Goal: Check status: Check status

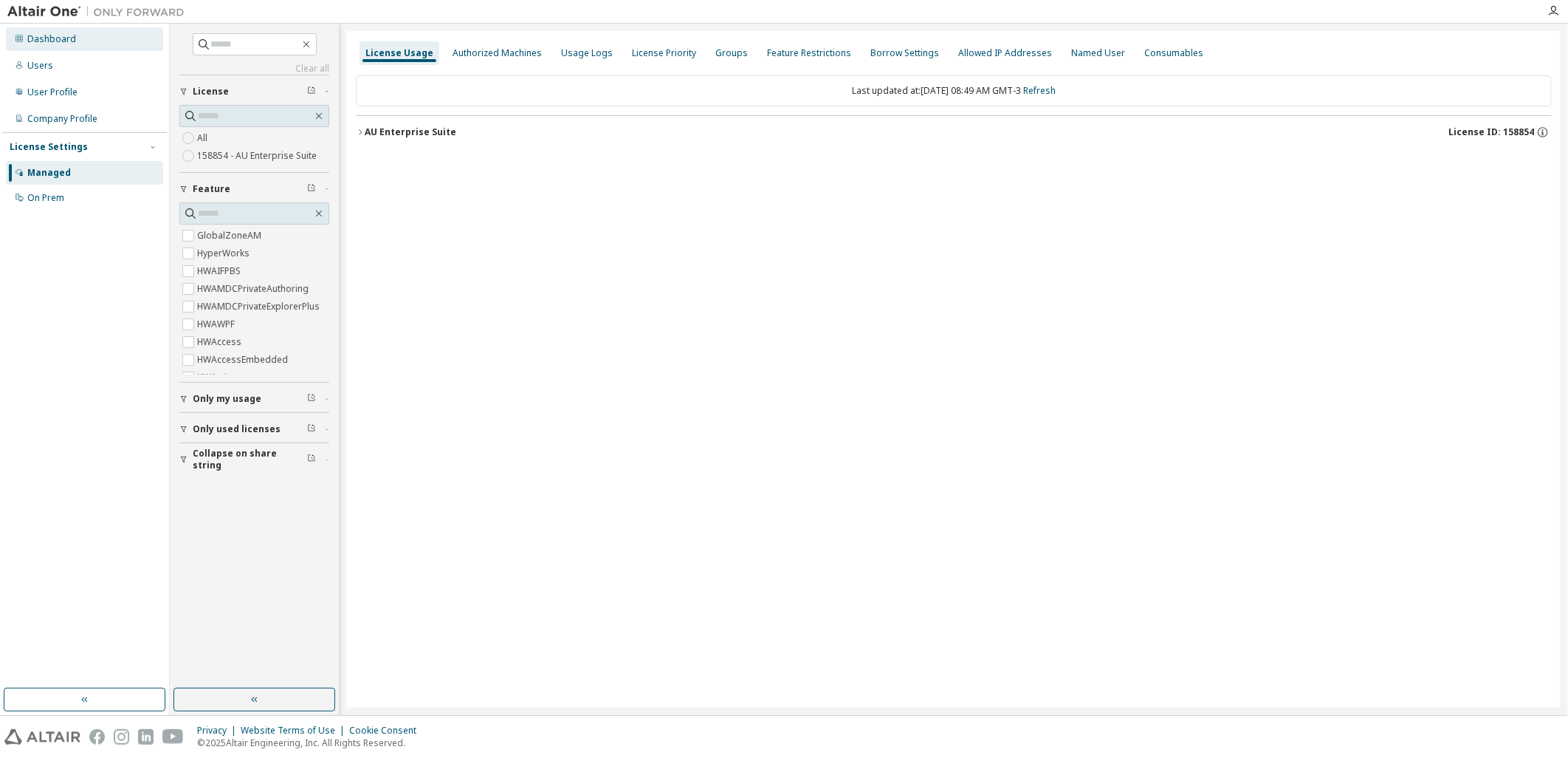
click at [58, 40] on div "Dashboard" at bounding box center [52, 39] width 49 height 12
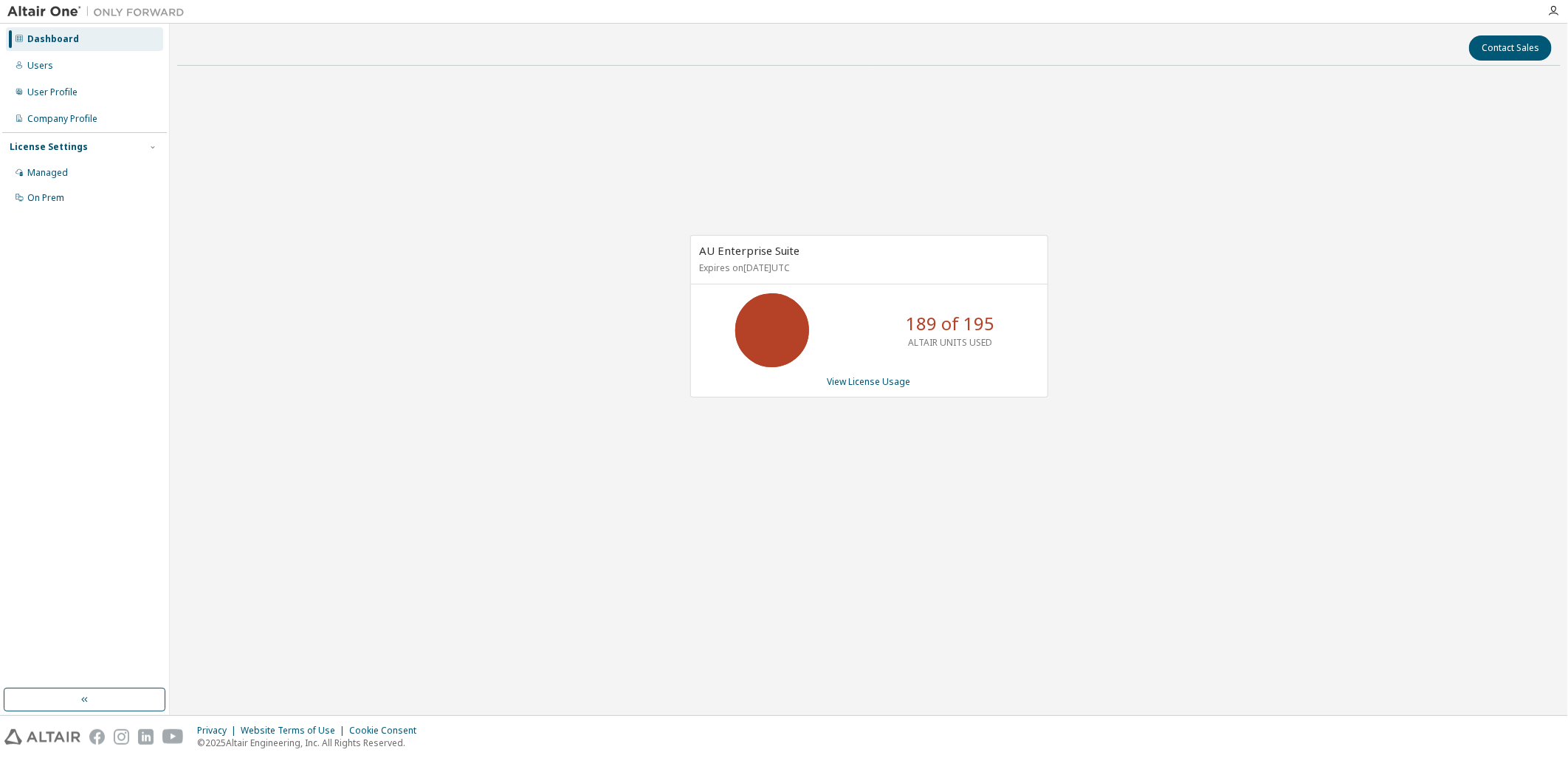
click at [862, 388] on div "AU Enterprise Suite Expires on September 29, 2026 UTC 189 of 195 ALTAIR UNITS U…" at bounding box center [869, 316] width 358 height 161
click at [863, 385] on link "View License Usage" at bounding box center [870, 381] width 84 height 13
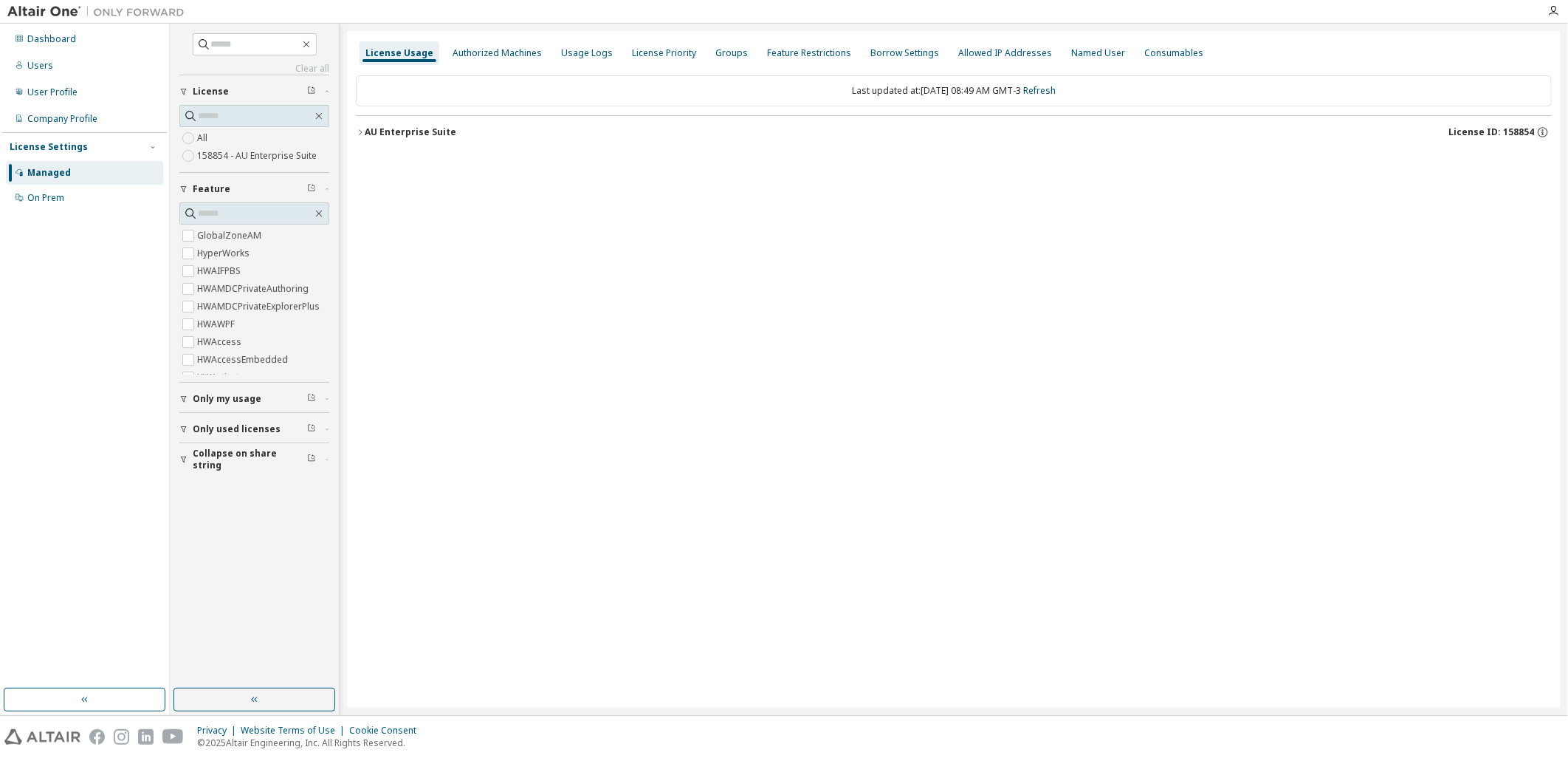
click at [429, 144] on button "AU Enterprise Suite License ID: 158854" at bounding box center [954, 132] width 1196 height 32
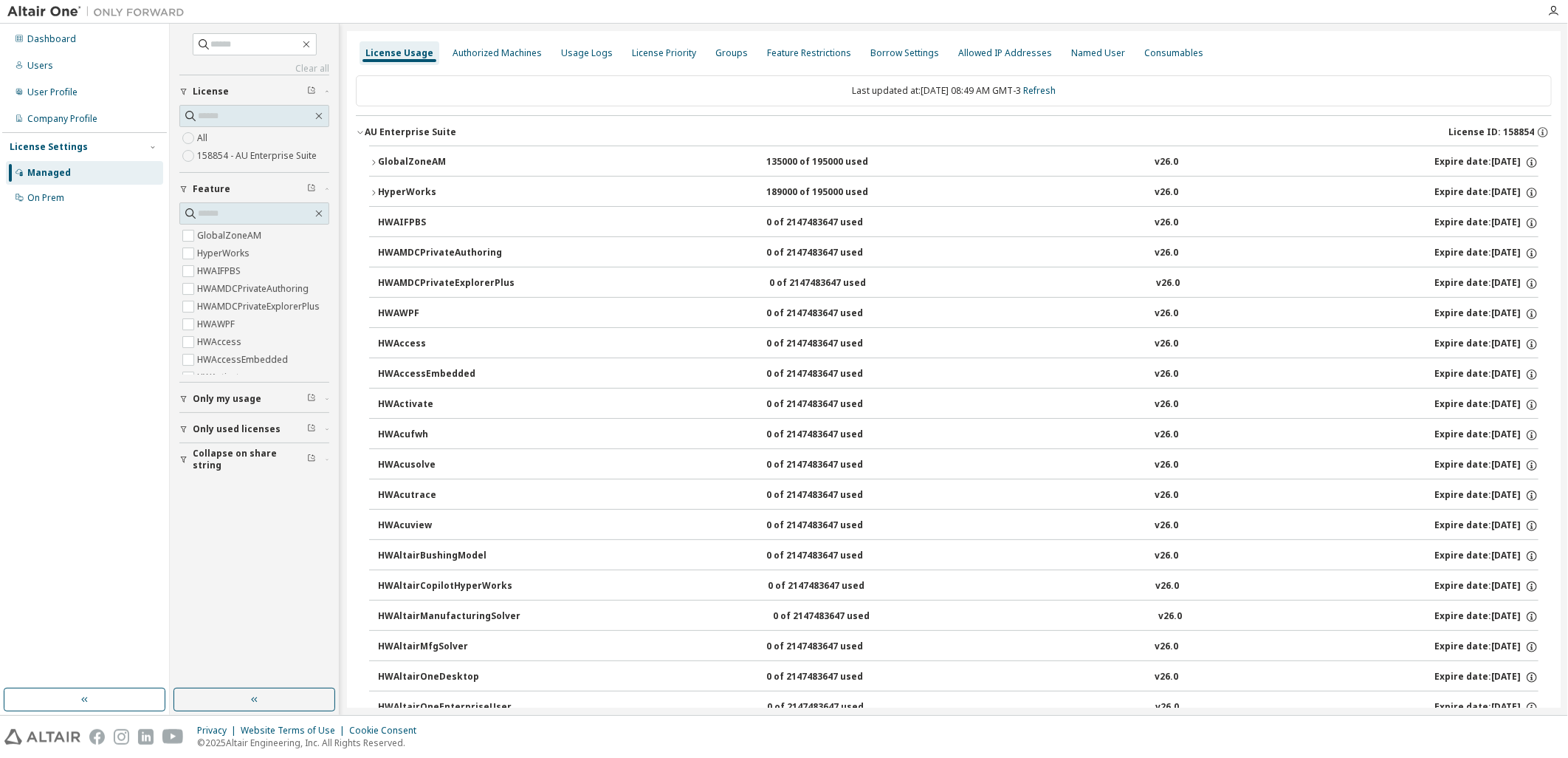
click at [241, 419] on button "Only used licenses" at bounding box center [255, 429] width 150 height 32
click at [204, 446] on label "Yes" at bounding box center [206, 451] width 17 height 17
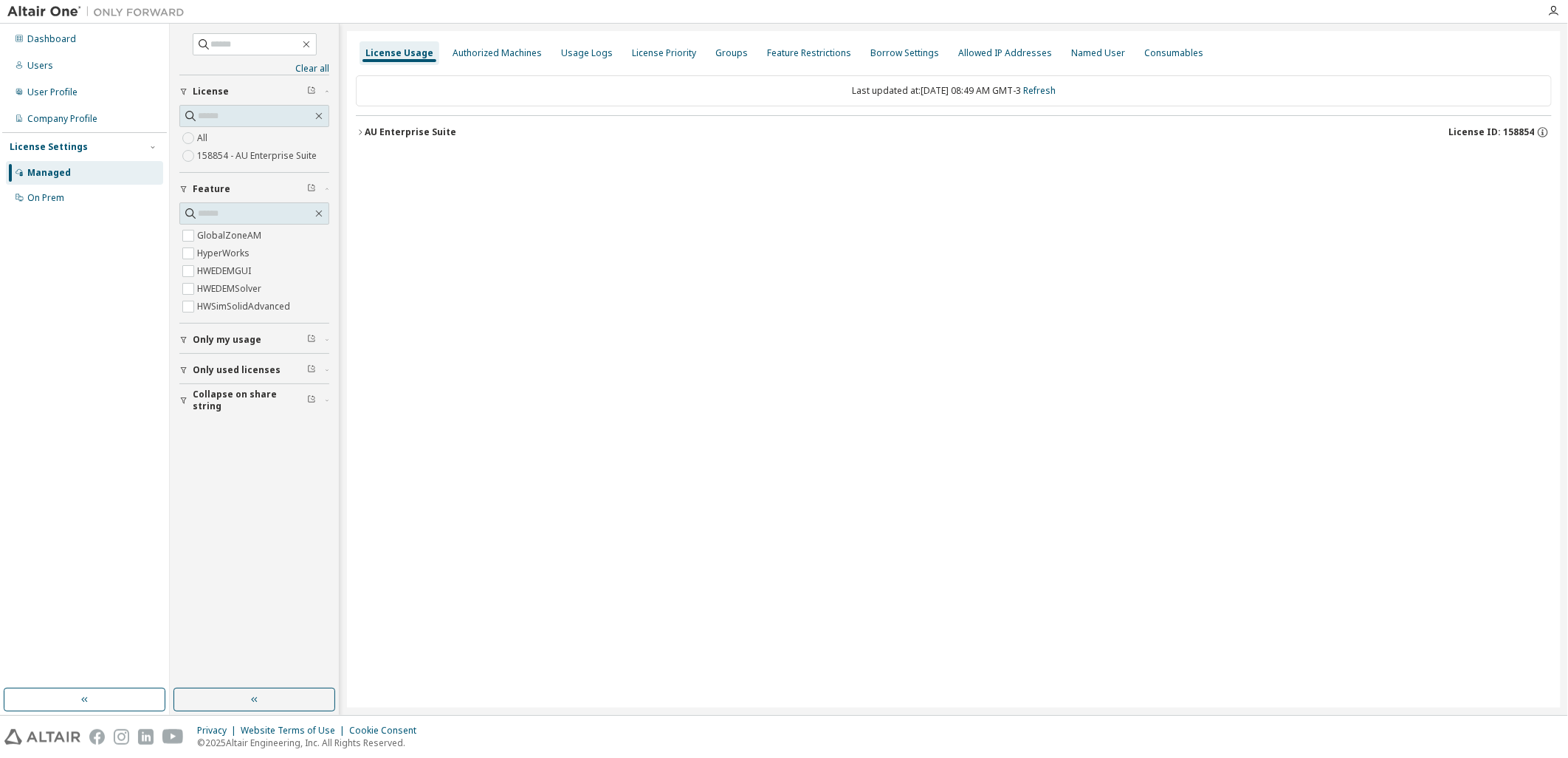
click at [471, 129] on div "AU Enterprise Suite License ID: 158854" at bounding box center [958, 132] width 1187 height 13
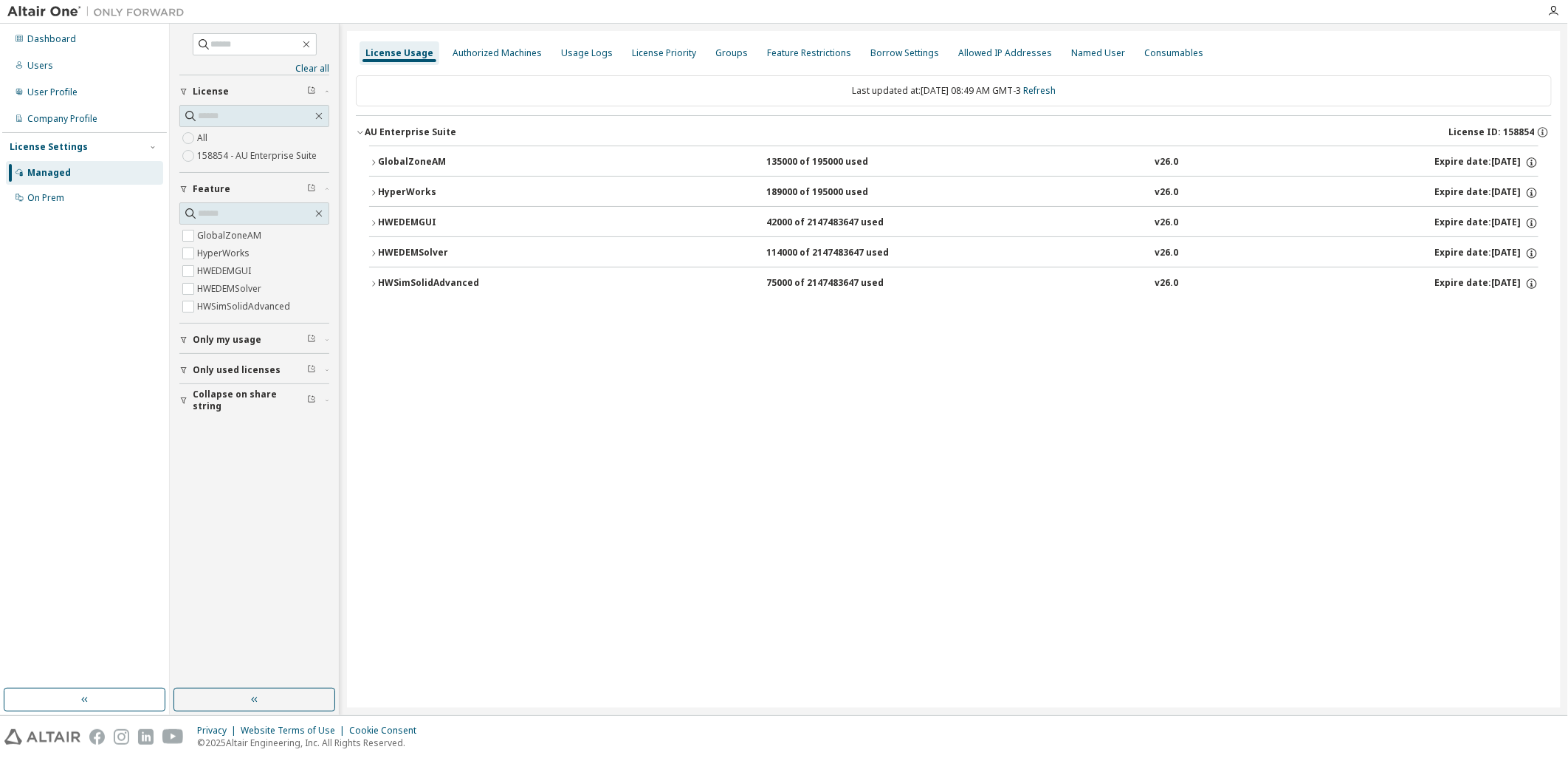
click at [651, 284] on div "HWSimSolidAdvanced 75000 of 2147483647 used v26.0 Expire date: 2026-09-29" at bounding box center [958, 283] width 1161 height 13
click at [677, 290] on div "HWSimSolidAdvanced 75000 of 2147483647 used v26.0 Expire date: 2026-09-29" at bounding box center [958, 283] width 1161 height 13
click at [670, 254] on div "HWEDEMSolver 114000 of 2147483647 used v26.0 Expire date: 2026-09-29" at bounding box center [958, 253] width 1161 height 13
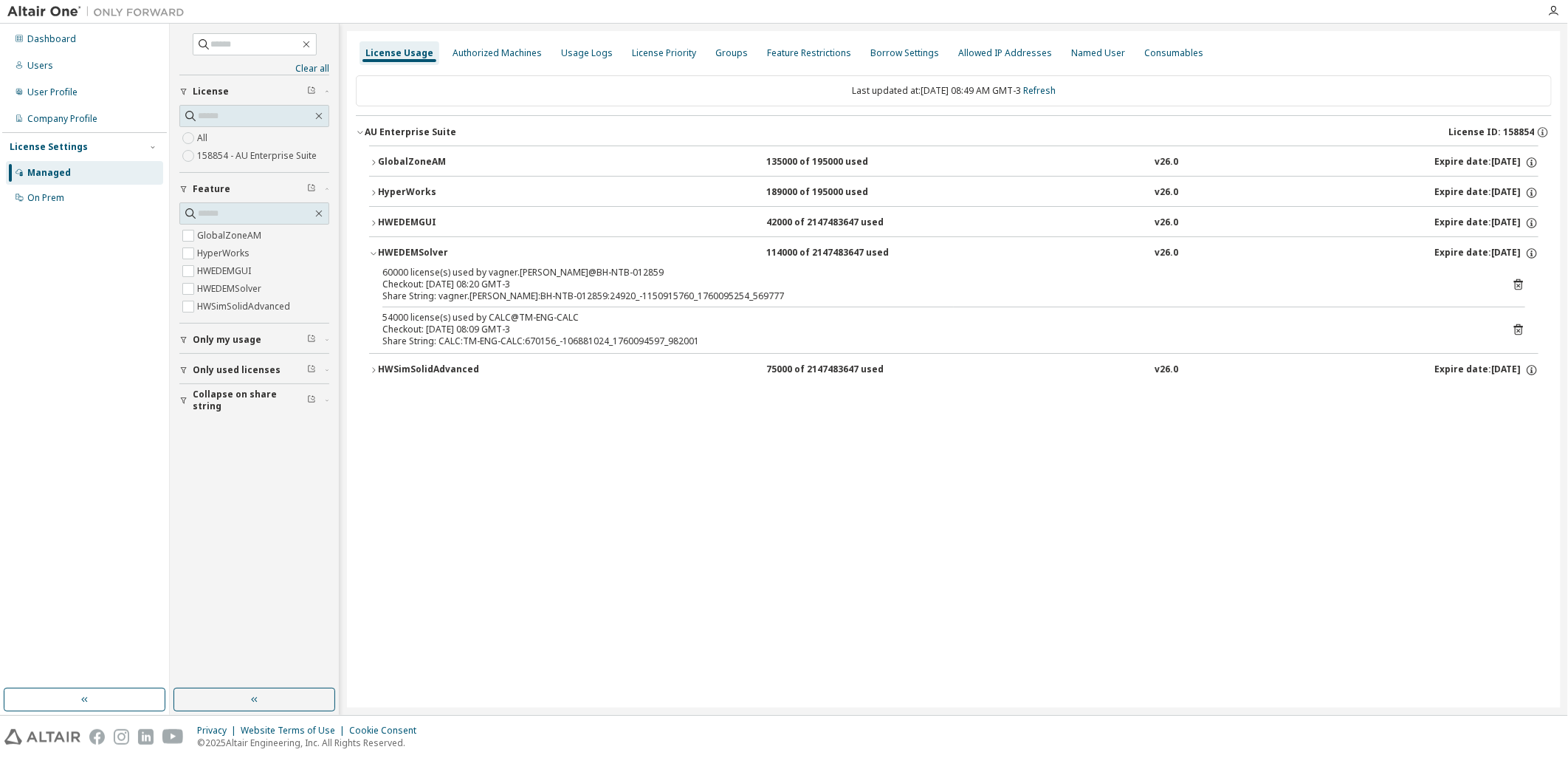
click at [710, 250] on div "HWEDEMSolver 114000 of 2147483647 used v26.0 Expire date: 2026-09-29" at bounding box center [958, 253] width 1161 height 13
